Goal: Task Accomplishment & Management: Complete application form

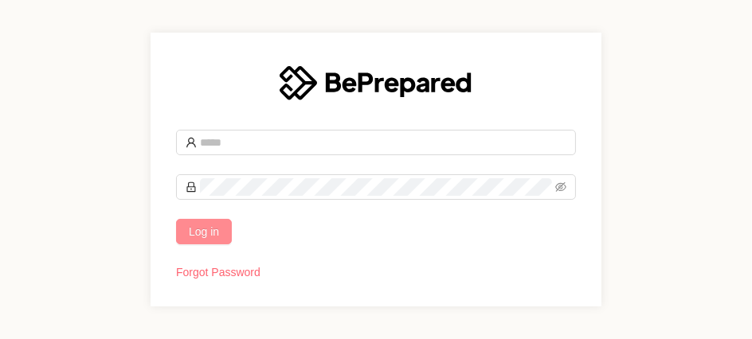
type input "**********"
click at [209, 237] on span "Log in" at bounding box center [204, 232] width 30 height 18
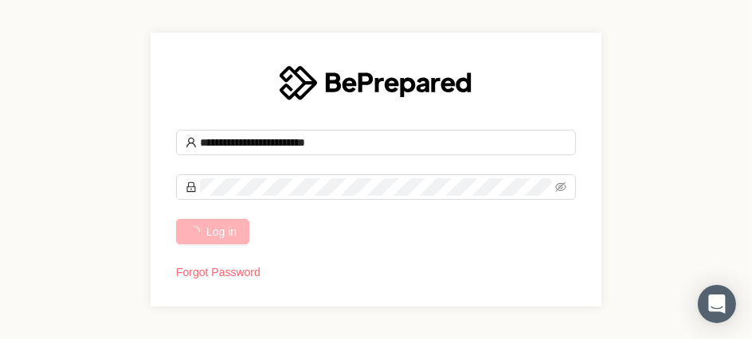
click at [210, 236] on span "Log in" at bounding box center [221, 232] width 30 height 18
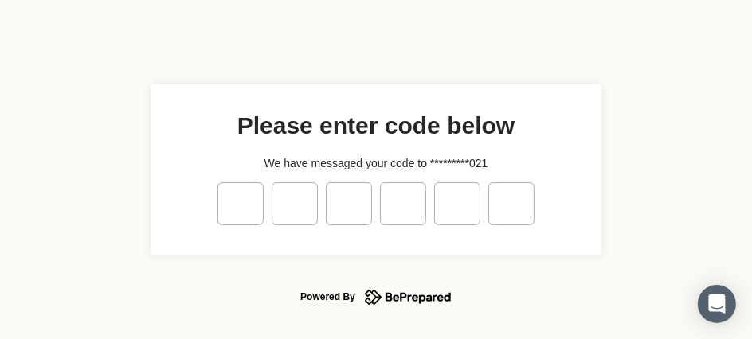
type input "*"
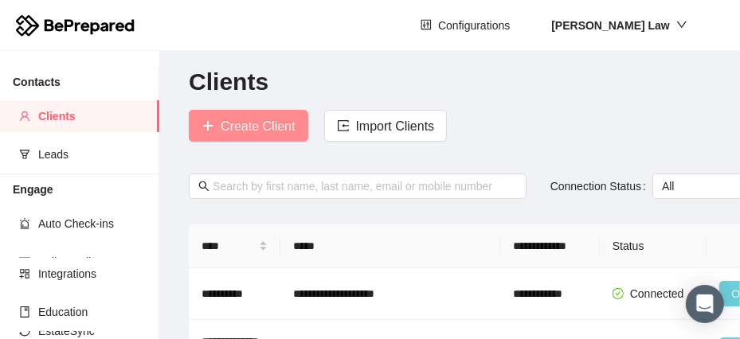
click at [277, 127] on span "Create Client" at bounding box center [258, 126] width 74 height 20
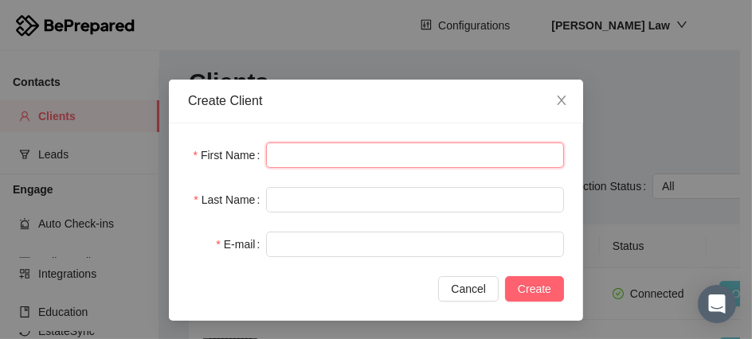
click at [277, 153] on input "text" at bounding box center [415, 155] width 298 height 25
type input "*****"
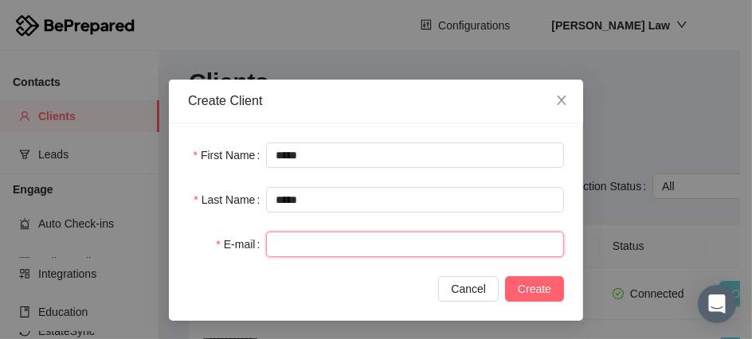
click at [317, 249] on input "text" at bounding box center [415, 244] width 298 height 25
paste input "**********"
type input "**********"
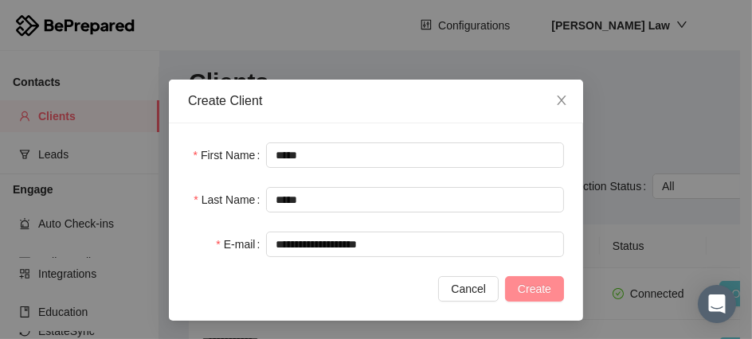
click at [533, 287] on span "Create" at bounding box center [534, 289] width 33 height 18
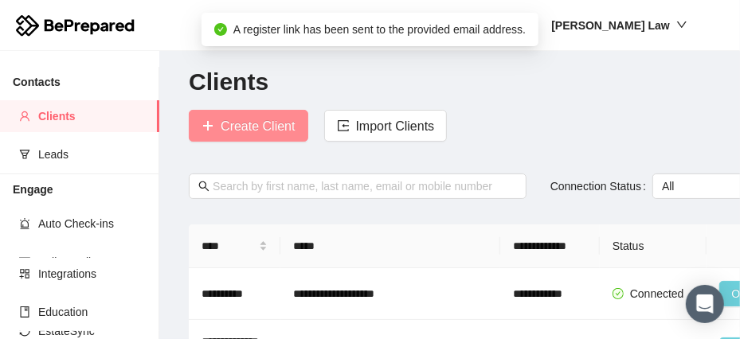
click at [273, 130] on span "Create Client" at bounding box center [258, 126] width 74 height 20
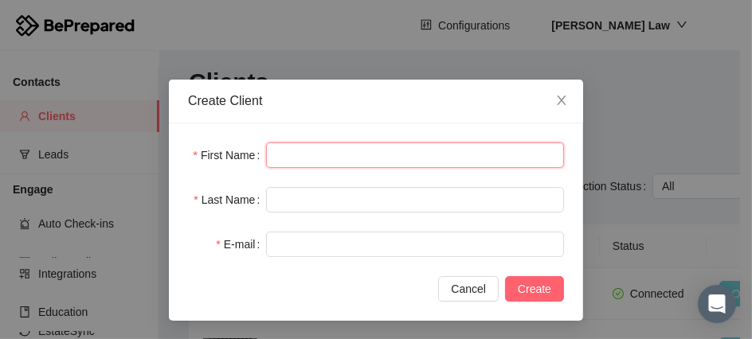
click at [283, 151] on input "text" at bounding box center [415, 155] width 298 height 25
type input "******"
type input "*****"
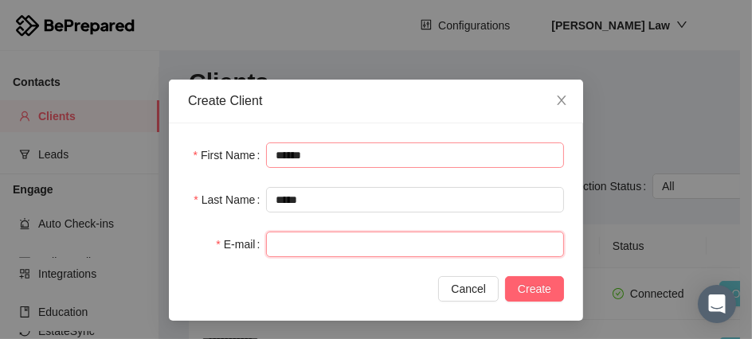
paste input "**********"
type input "**********"
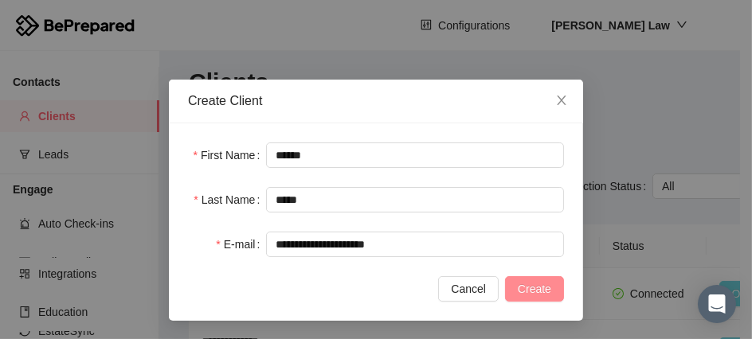
click at [526, 290] on span "Create" at bounding box center [534, 289] width 33 height 18
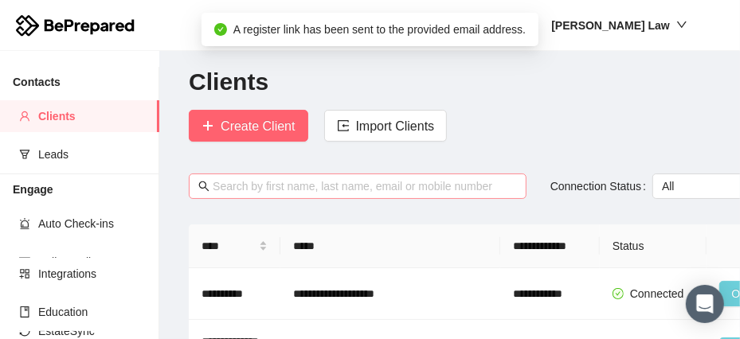
click at [273, 188] on input "text" at bounding box center [365, 187] width 304 height 18
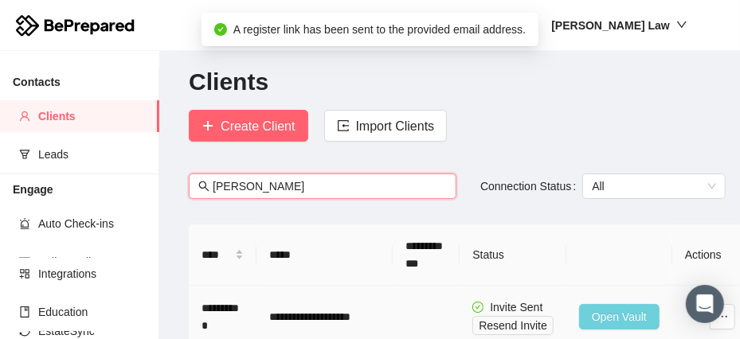
type input "[PERSON_NAME]"
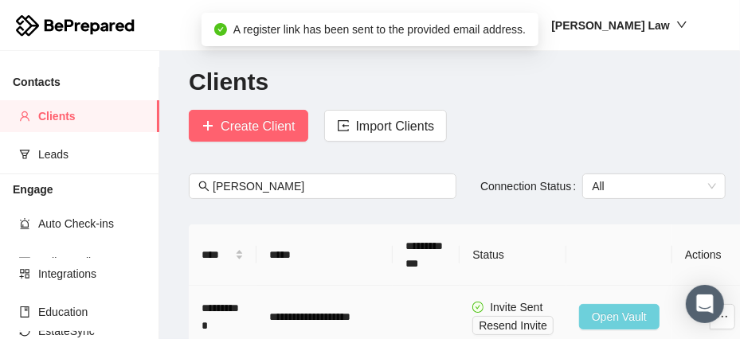
click at [619, 312] on span "Open Vault" at bounding box center [619, 317] width 55 height 18
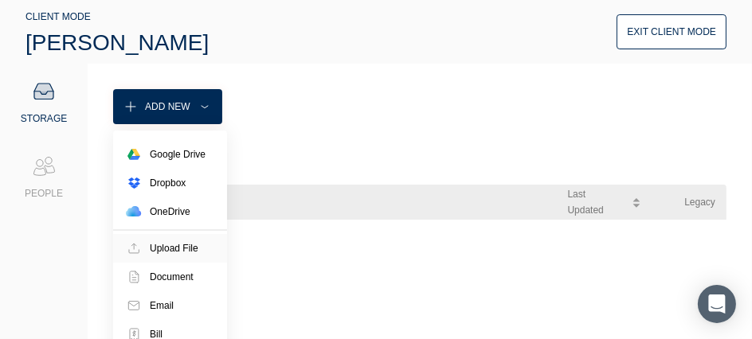
click at [179, 252] on div "Upload File" at bounding box center [174, 248] width 49 height 16
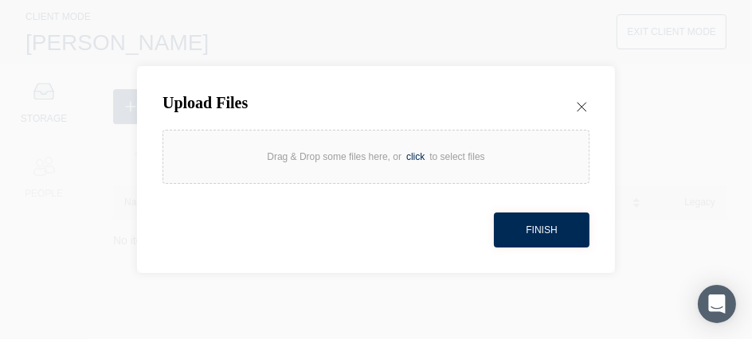
click at [418, 162] on div "click" at bounding box center [415, 157] width 28 height 16
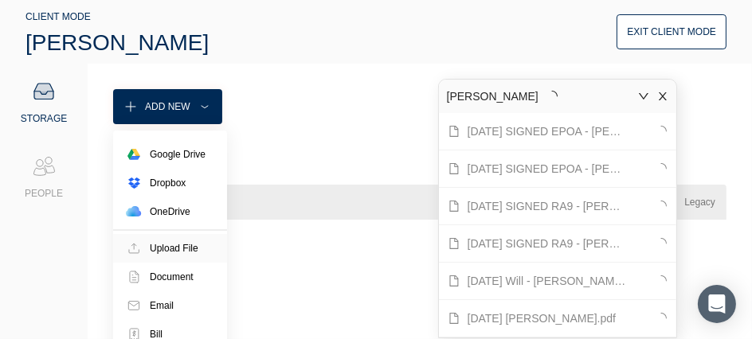
click at [172, 249] on div "Upload File" at bounding box center [174, 248] width 49 height 16
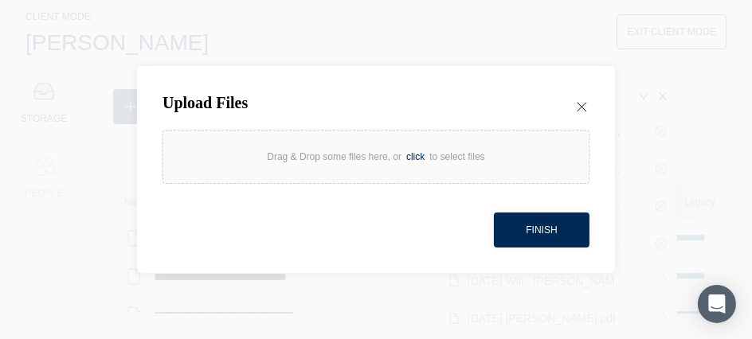
click at [416, 158] on div "click" at bounding box center [415, 157] width 28 height 16
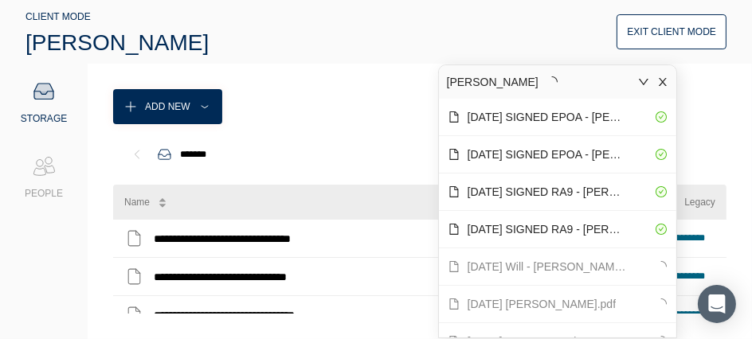
click at [657, 29] on div "Exit Client Mode" at bounding box center [671, 32] width 89 height 16
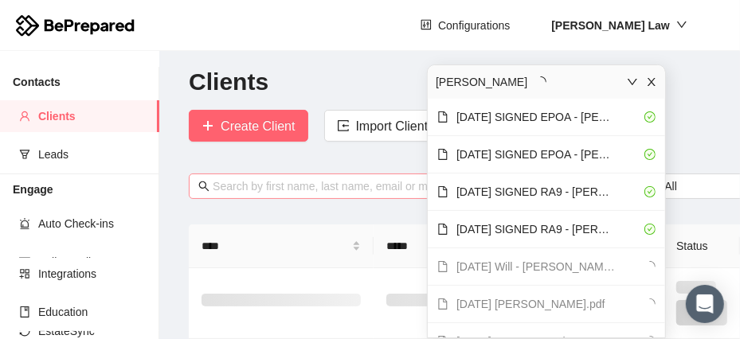
click at [274, 186] on input "text" at bounding box center [366, 187] width 307 height 18
click at [654, 80] on icon "close" at bounding box center [651, 81] width 11 height 11
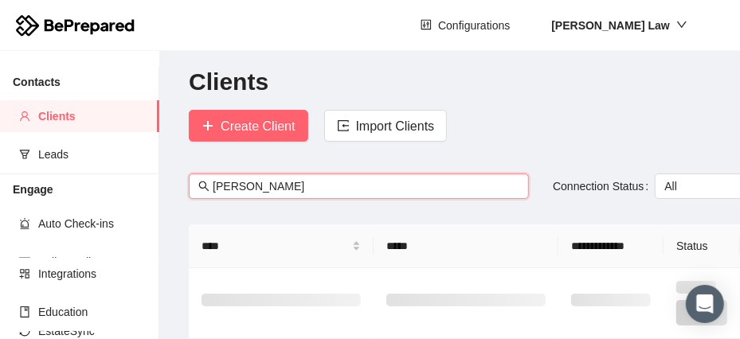
click at [248, 189] on input "[PERSON_NAME]" at bounding box center [366, 187] width 307 height 18
drag, startPoint x: 265, startPoint y: 186, endPoint x: 188, endPoint y: 180, distance: 77.5
click at [188, 180] on div "[PERSON_NAME]" at bounding box center [359, 196] width 364 height 45
type input "[PERSON_NAME]"
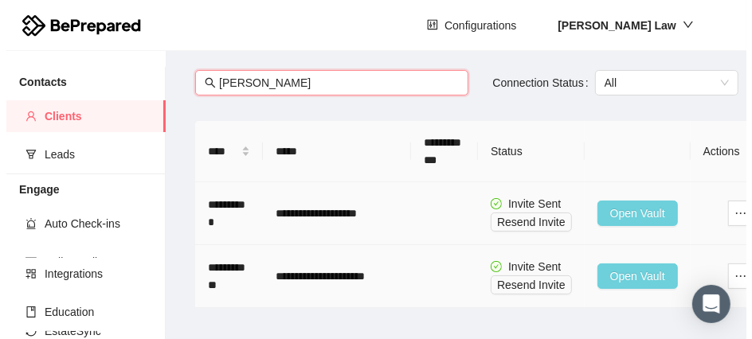
scroll to position [115, 0]
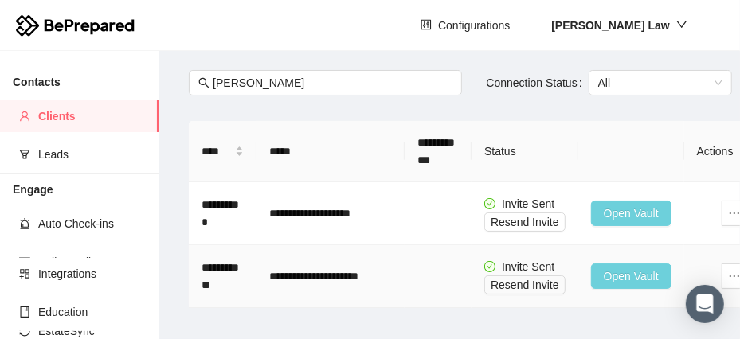
click at [624, 268] on span "Open Vault" at bounding box center [631, 277] width 55 height 18
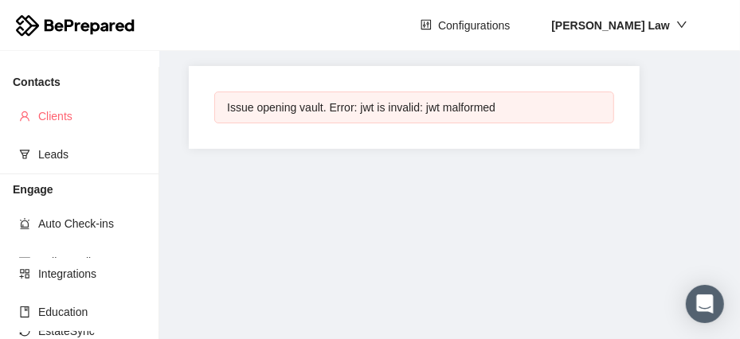
click at [66, 118] on span "Clients" at bounding box center [92, 116] width 108 height 32
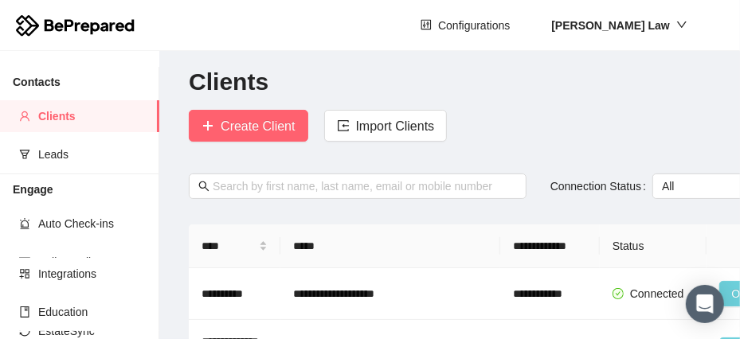
click at [288, 202] on div at bounding box center [358, 196] width 362 height 45
click at [287, 188] on input "text" at bounding box center [365, 187] width 304 height 18
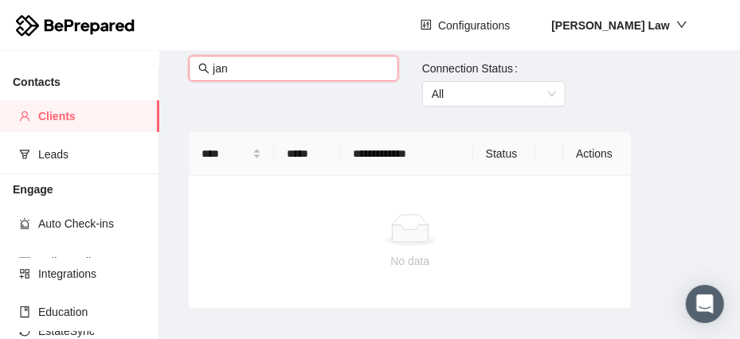
scroll to position [115, 0]
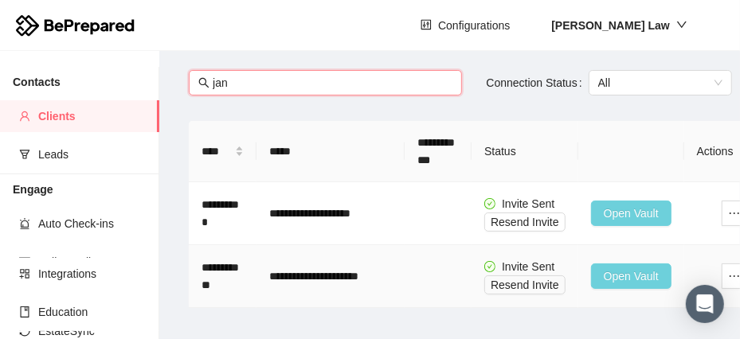
type input "jan"
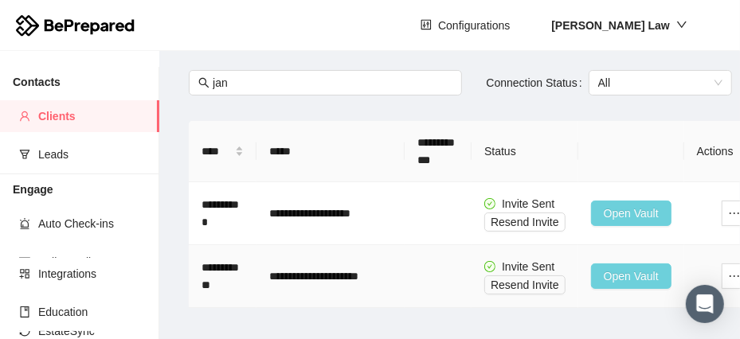
click at [627, 268] on span "Open Vault" at bounding box center [631, 277] width 55 height 18
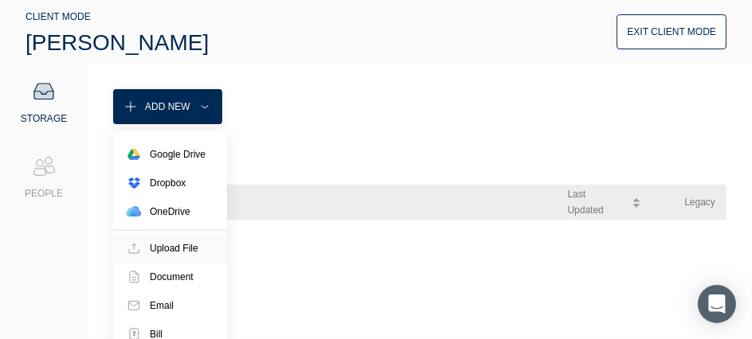
click at [170, 252] on div "Upload File" at bounding box center [174, 248] width 49 height 16
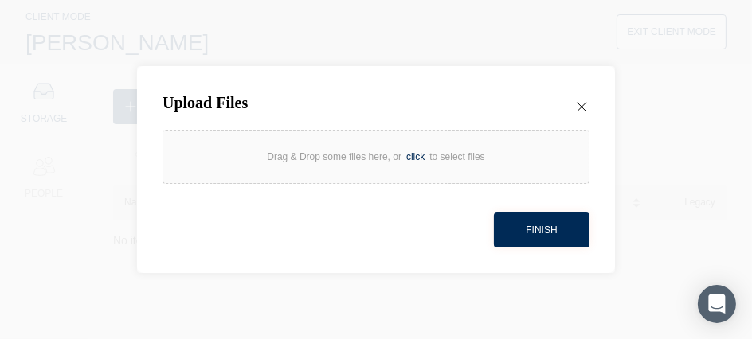
click at [416, 155] on div "click" at bounding box center [415, 157] width 28 height 16
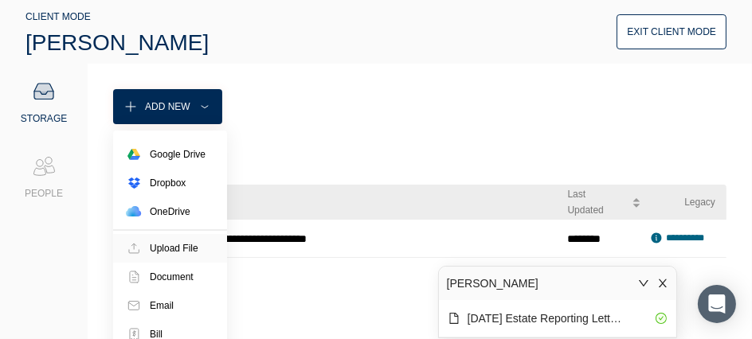
click at [178, 250] on div "Upload File" at bounding box center [174, 248] width 49 height 16
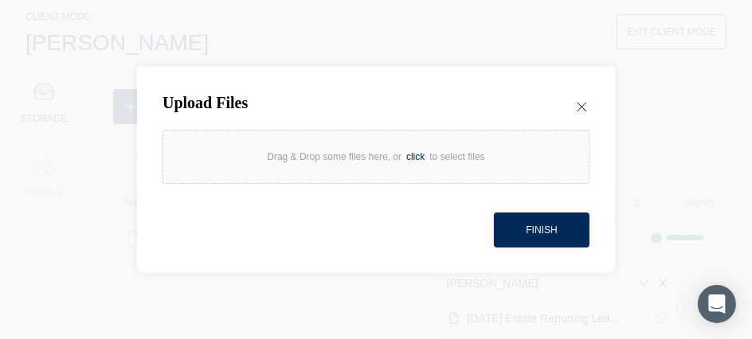
click at [415, 158] on div "click" at bounding box center [415, 157] width 28 height 16
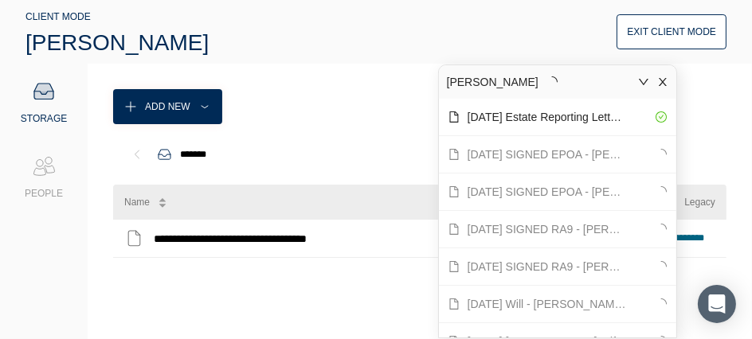
click at [627, 38] on button "Exit Client Mode" at bounding box center [671, 31] width 110 height 35
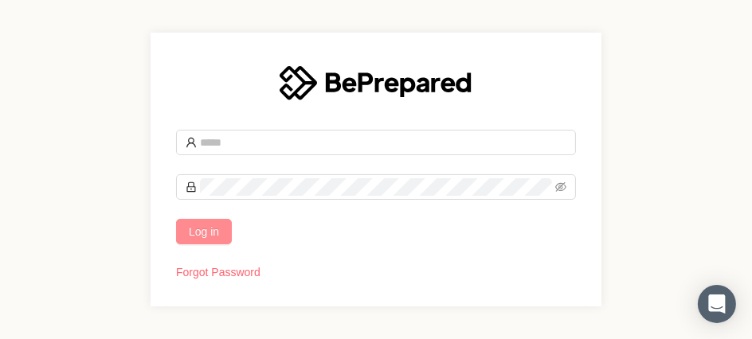
type input "**********"
click at [190, 225] on span "Log in" at bounding box center [204, 232] width 30 height 18
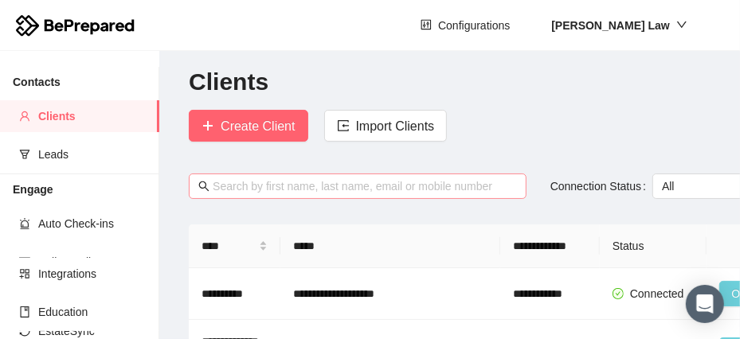
click at [265, 186] on input "text" at bounding box center [365, 187] width 304 height 18
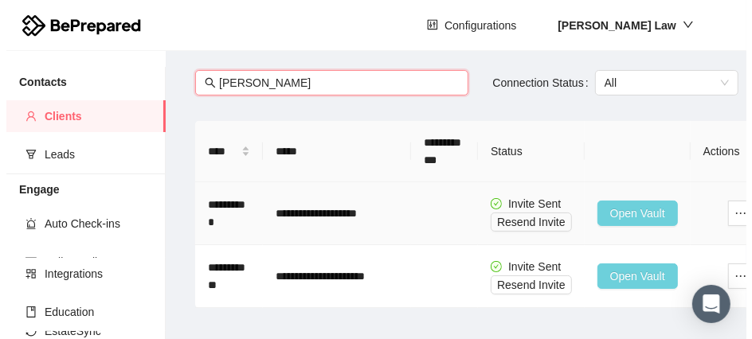
scroll to position [115, 0]
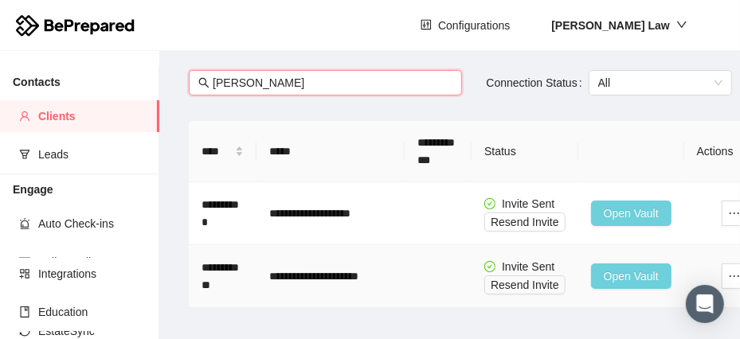
type input "[PERSON_NAME]"
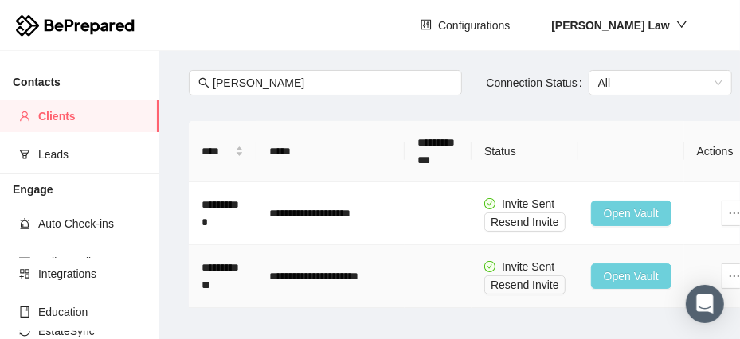
click at [624, 268] on span "Open Vault" at bounding box center [631, 277] width 55 height 18
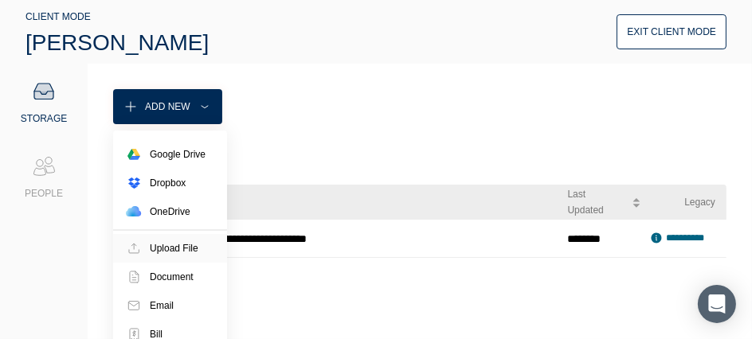
click at [176, 252] on div "Upload File" at bounding box center [174, 248] width 49 height 16
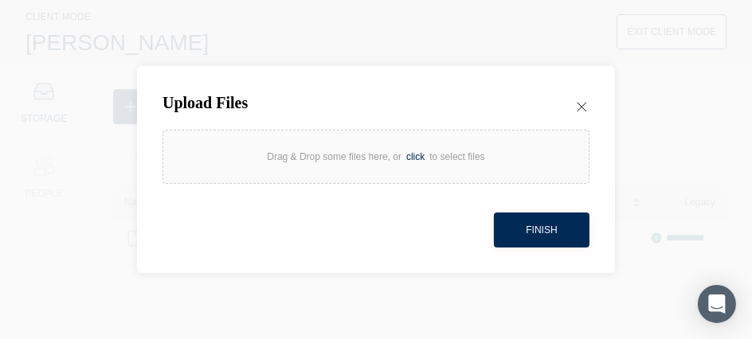
click at [420, 159] on div "click" at bounding box center [415, 157] width 28 height 16
